Goal: Find specific fact: Find specific fact

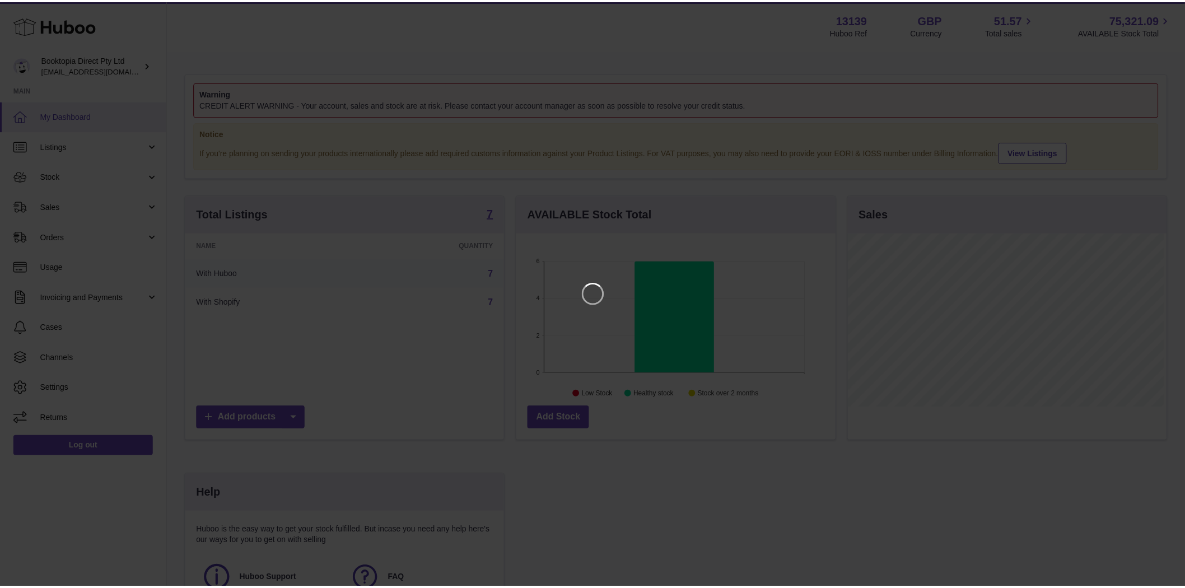
scroll to position [175, 321]
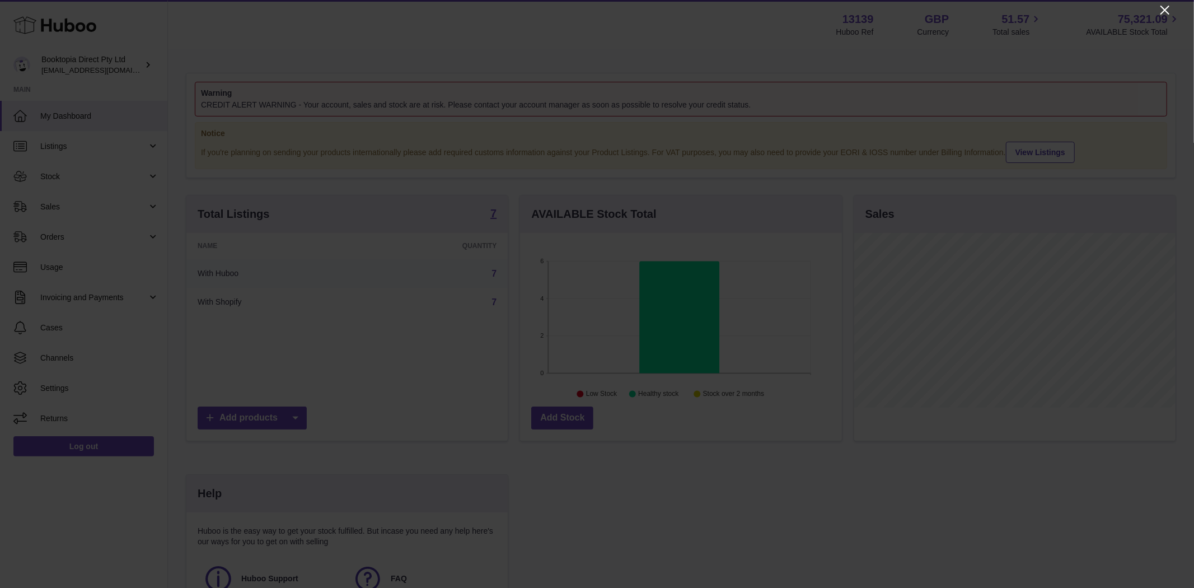
click at [1162, 10] on icon "Close" at bounding box center [1164, 9] width 13 height 13
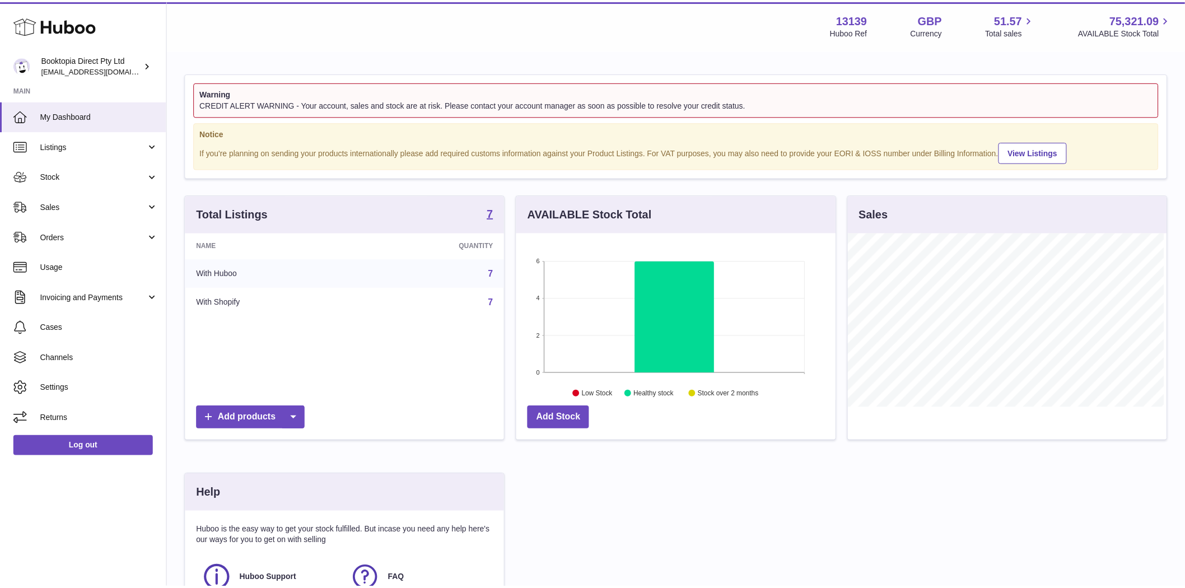
scroll to position [559634, 559491]
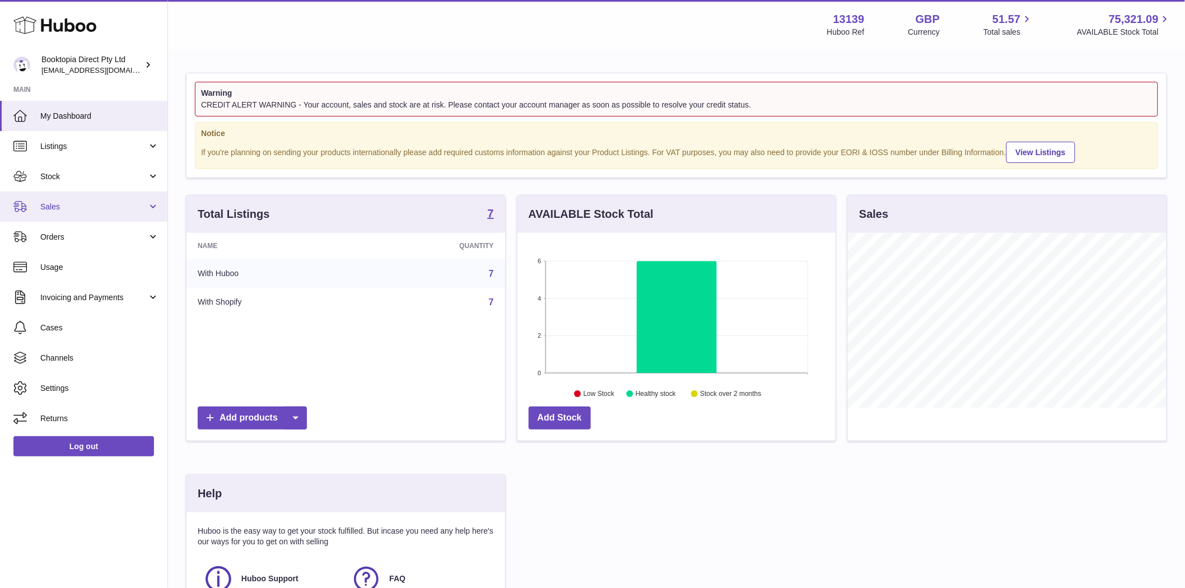
click at [90, 208] on span "Sales" at bounding box center [93, 207] width 107 height 11
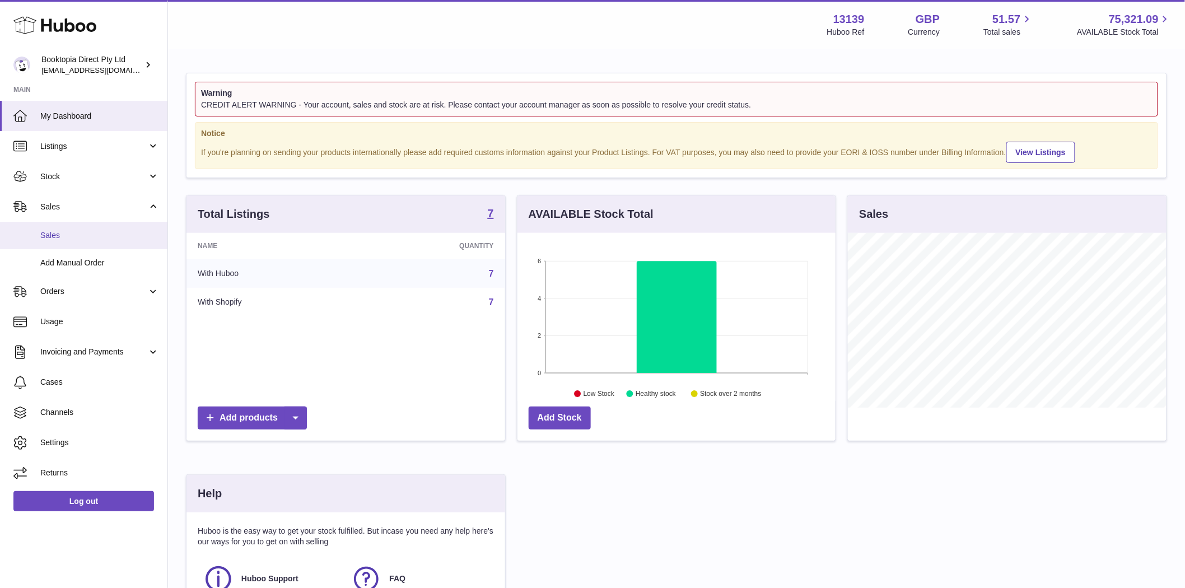
click at [65, 232] on span "Sales" at bounding box center [99, 235] width 119 height 11
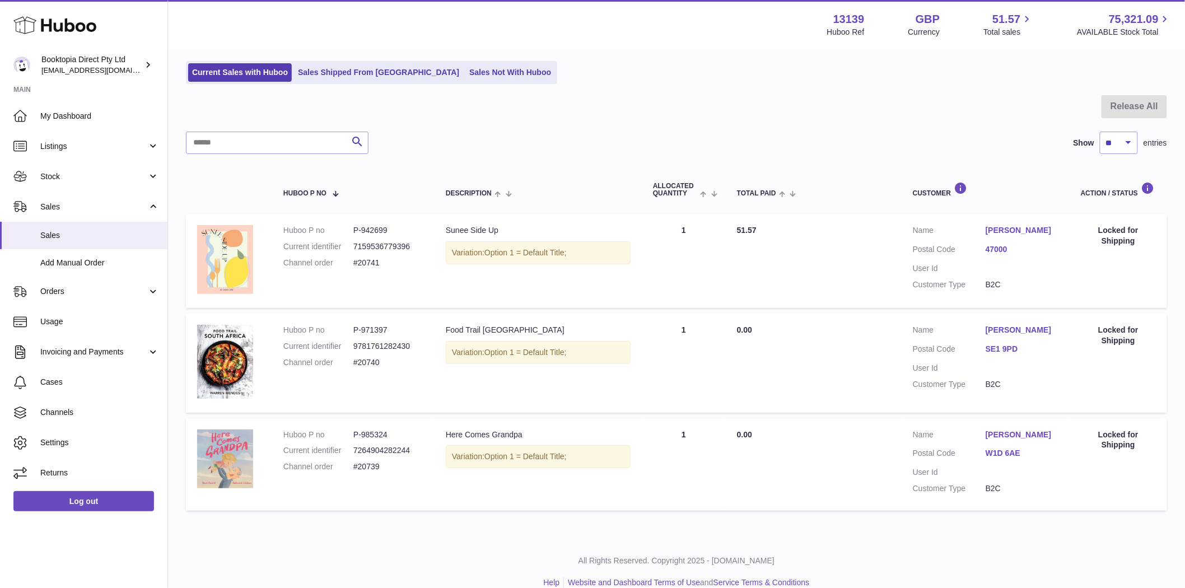
scroll to position [83, 0]
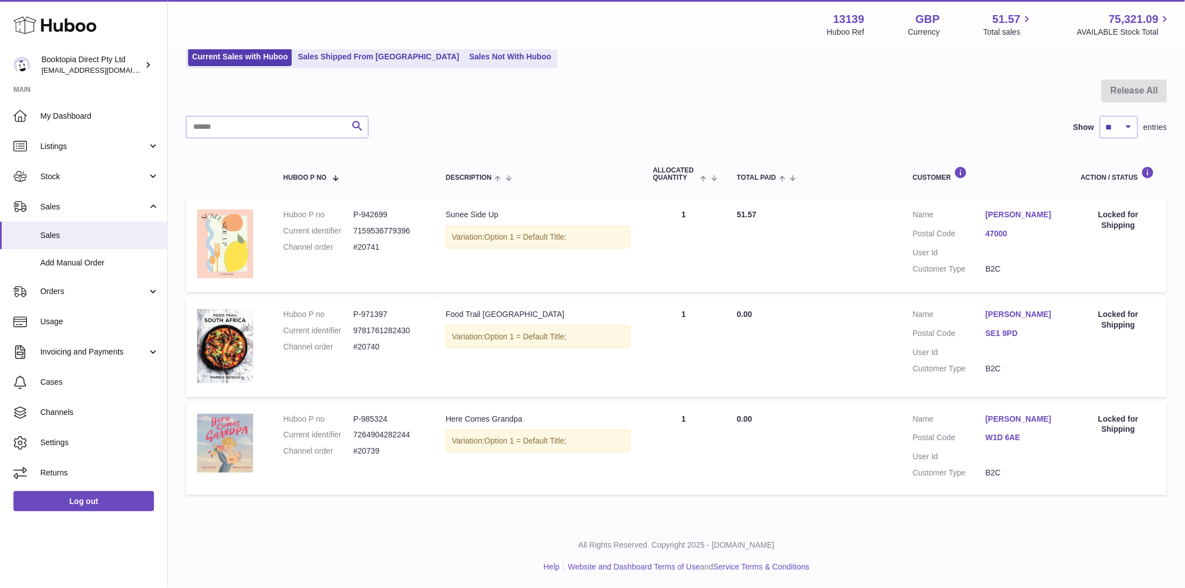
click at [1018, 418] on link "Bahram Saba" at bounding box center [1021, 419] width 73 height 11
click at [65, 71] on div at bounding box center [592, 294] width 1185 height 588
click at [65, 71] on span "[EMAIL_ADDRESS][DOMAIN_NAME]" at bounding box center [102, 69] width 123 height 9
click at [969, 332] on dt "Postal Code" at bounding box center [948, 334] width 73 height 13
click at [983, 334] on dt "Postal Code" at bounding box center [948, 334] width 73 height 13
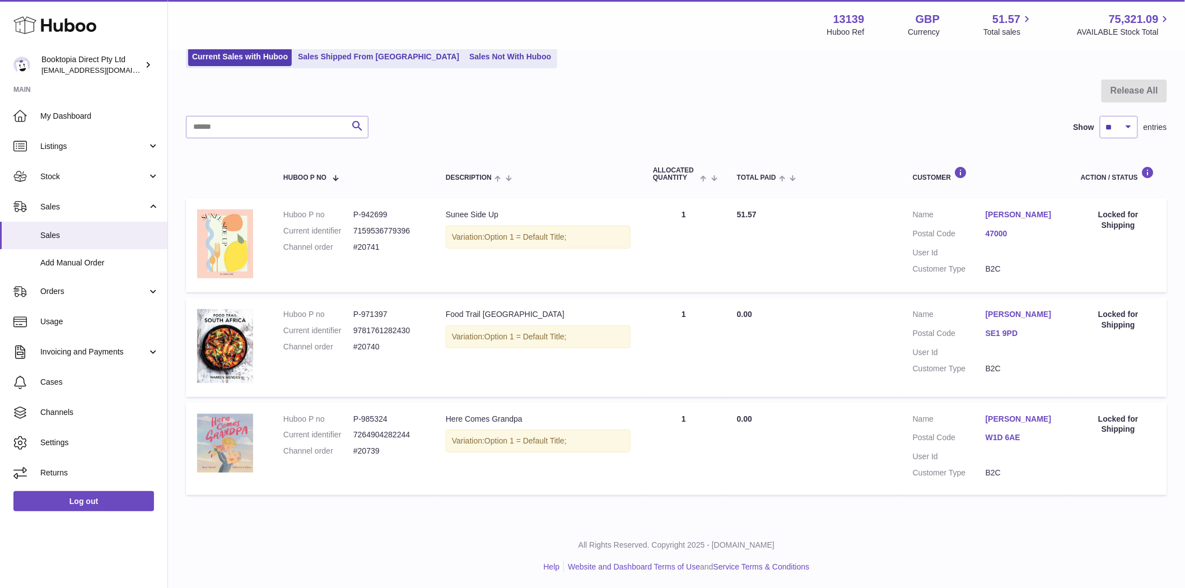
click at [991, 336] on link "SE1 9PD" at bounding box center [1021, 333] width 73 height 11
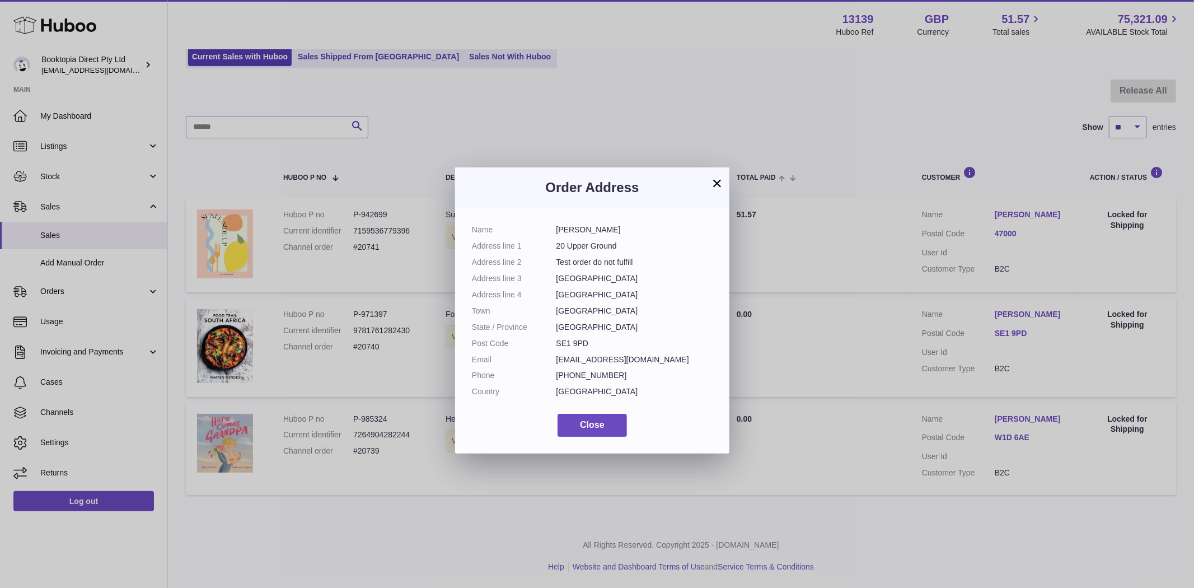
click at [573, 345] on dd "SE1 9PD" at bounding box center [634, 343] width 157 height 11
click at [572, 345] on dd "SE1 9PD" at bounding box center [634, 343] width 157 height 11
copy dl "SE1 9PD"
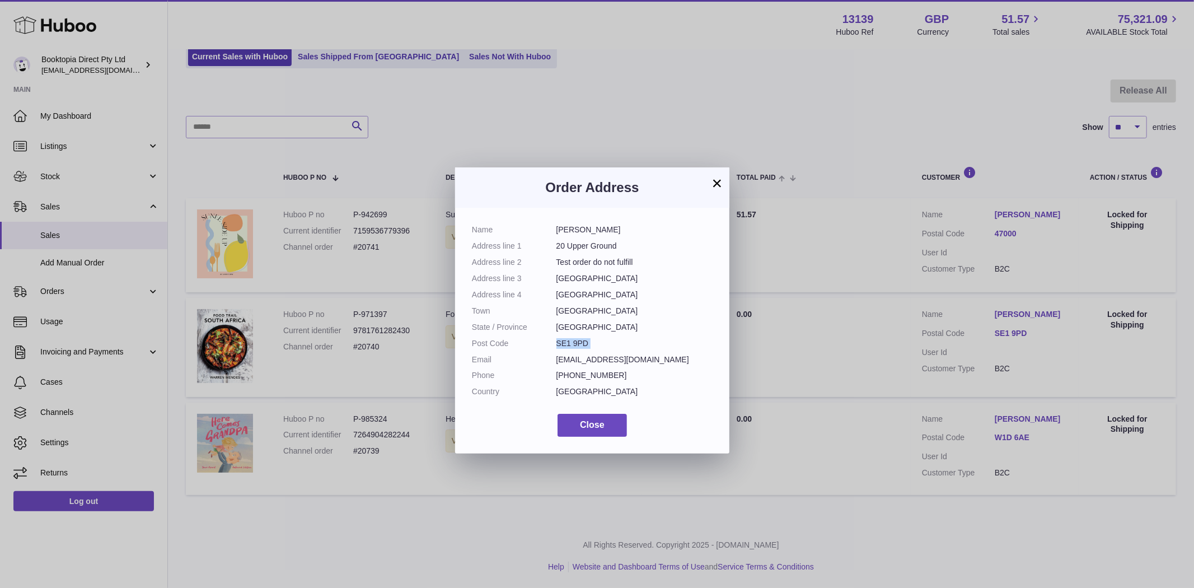
click at [719, 183] on button "×" at bounding box center [716, 182] width 13 height 13
